Goal: Information Seeking & Learning: Learn about a topic

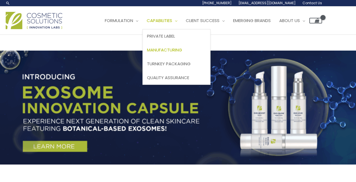
click at [173, 48] on span "Manufacturing" at bounding box center [164, 50] width 35 height 6
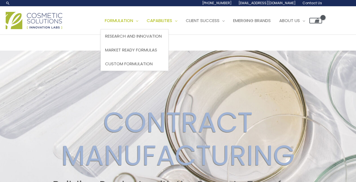
click at [132, 21] on span "Formulation" at bounding box center [119, 21] width 28 height 6
